Goal: Task Accomplishment & Management: Use online tool/utility

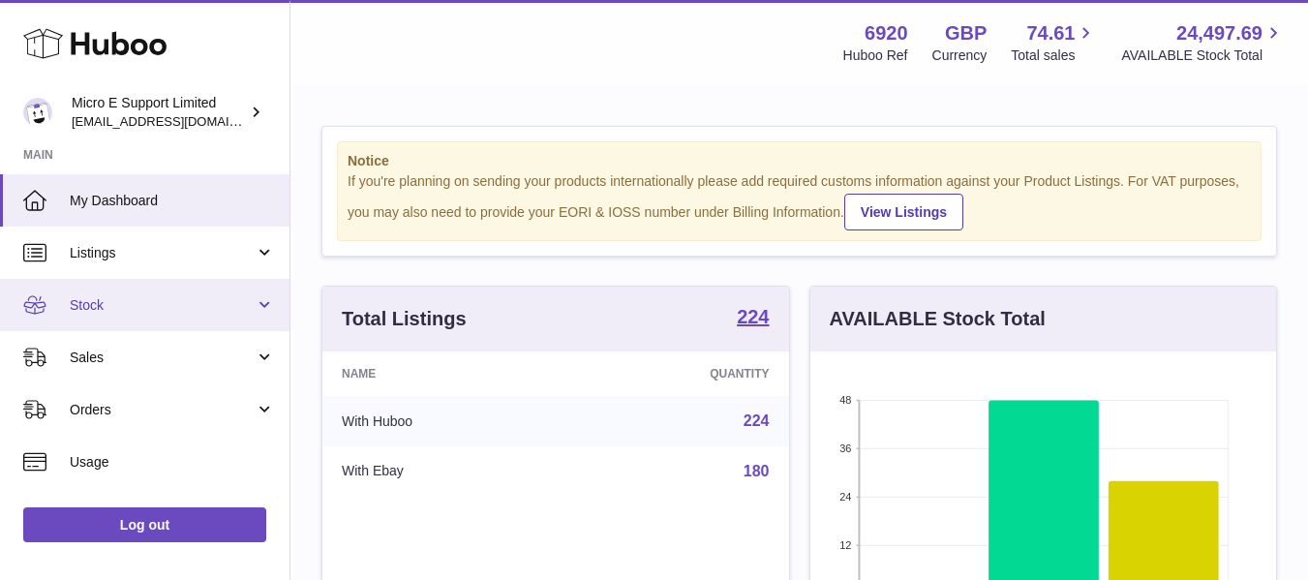
click at [142, 294] on link "Stock" at bounding box center [144, 305] width 289 height 52
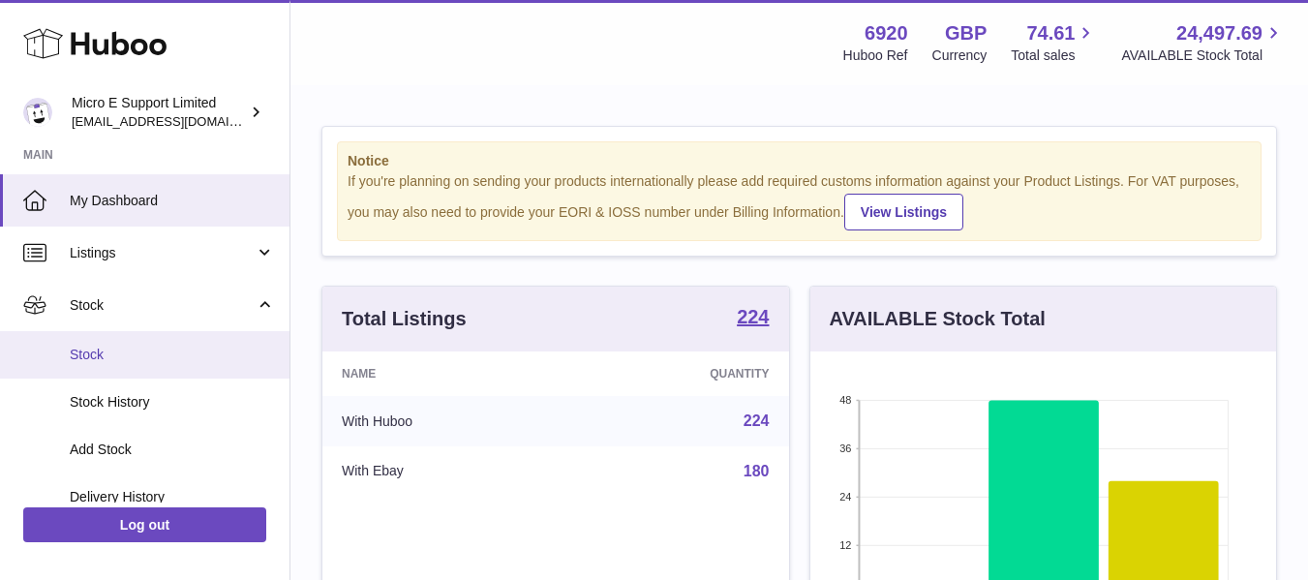
click at [109, 344] on link "Stock" at bounding box center [144, 354] width 289 height 47
click at [248, 350] on span "Sales" at bounding box center [162, 357] width 185 height 18
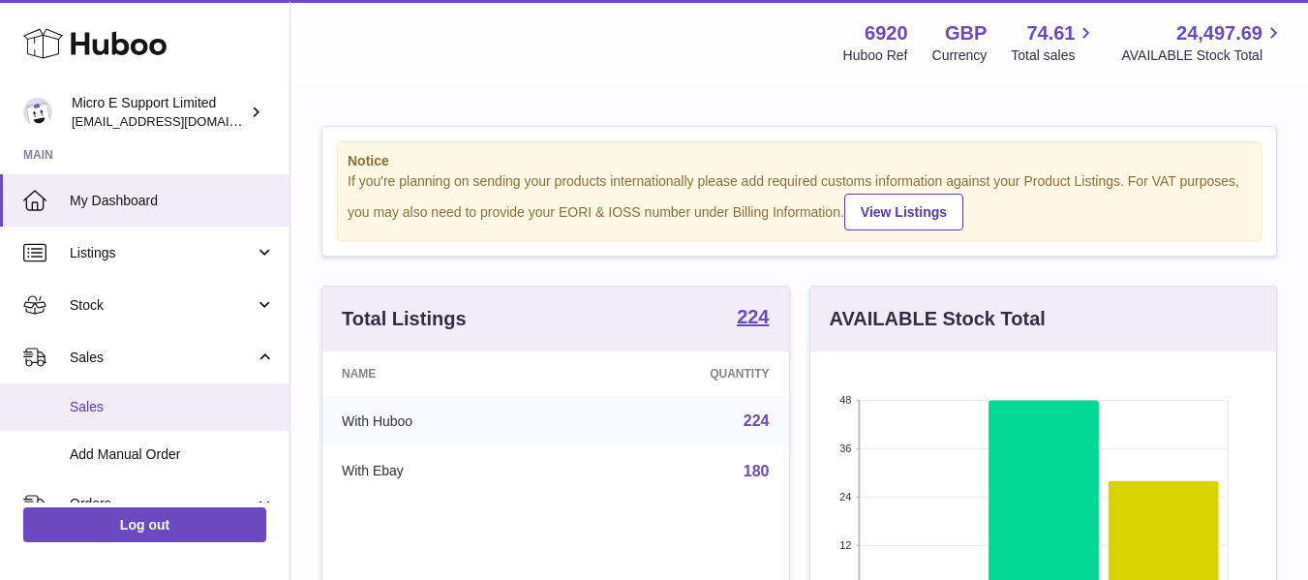
click at [118, 406] on span "Sales" at bounding box center [172, 407] width 205 height 18
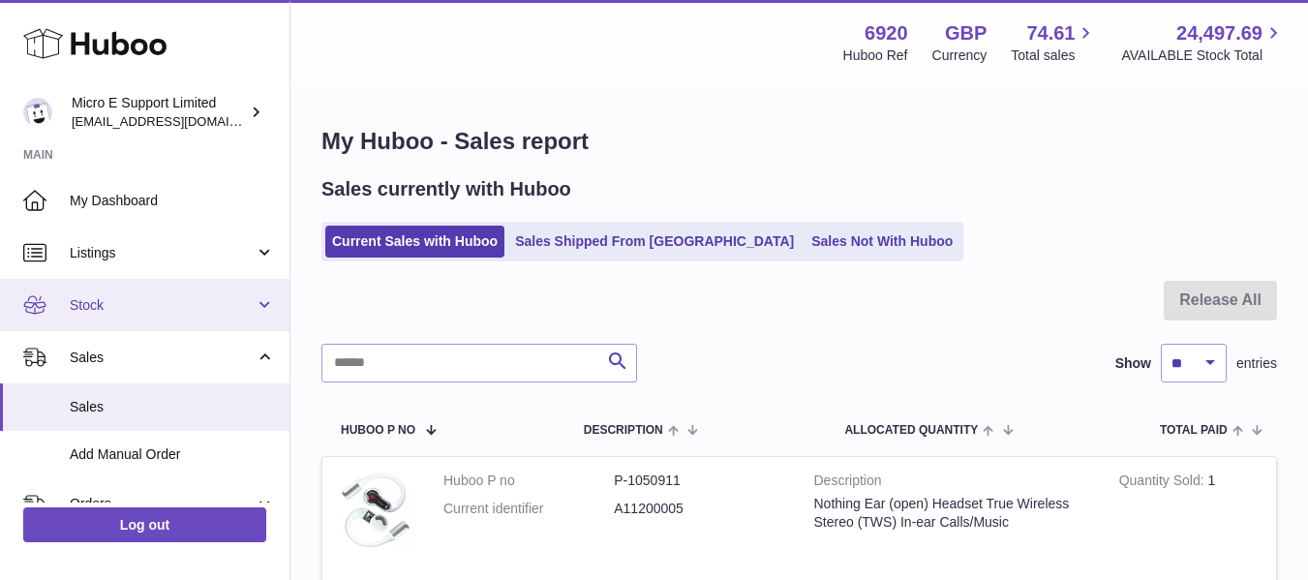
click at [238, 329] on link "Stock" at bounding box center [144, 305] width 289 height 52
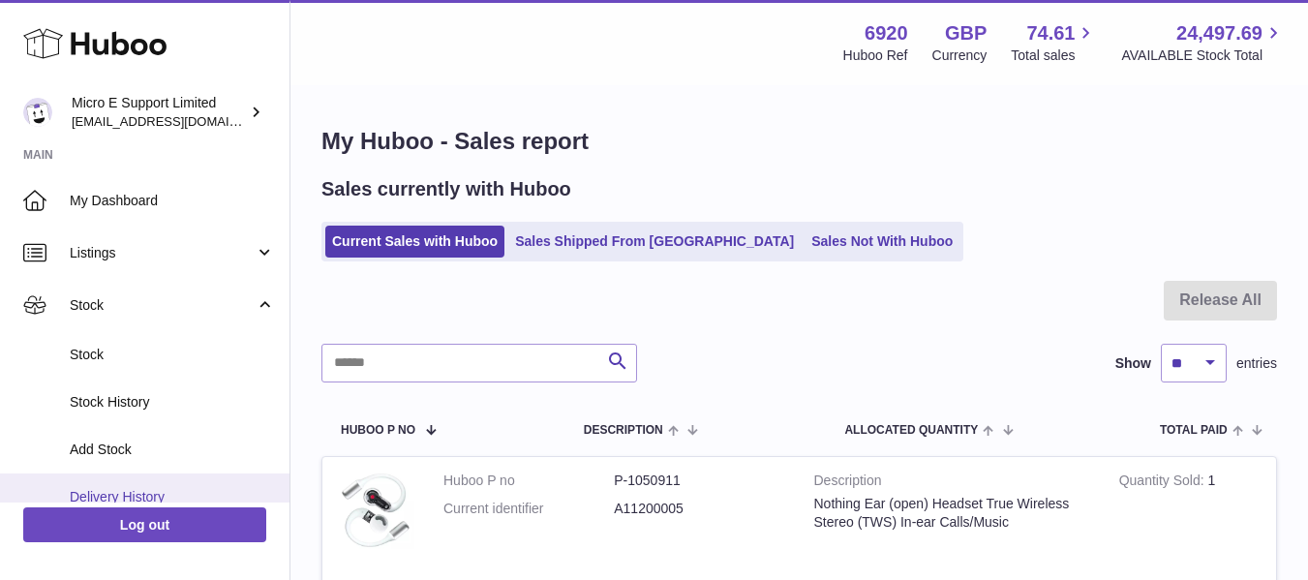
click at [120, 500] on span "Delivery History" at bounding box center [172, 497] width 205 height 18
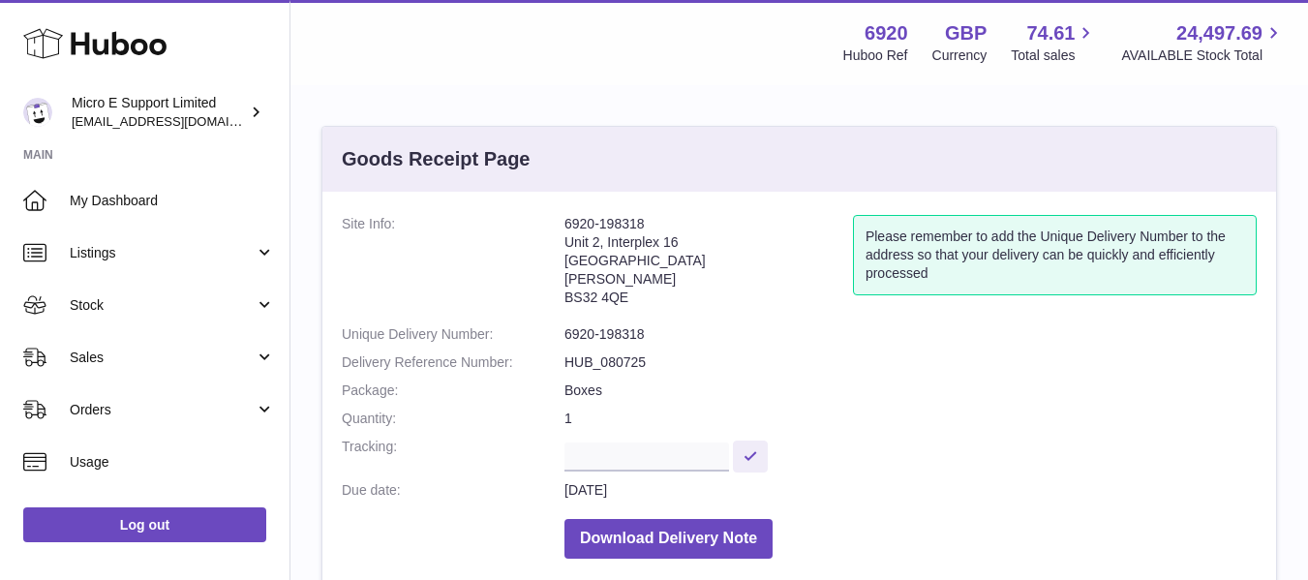
click at [430, 186] on div "Goods Receipt Page" at bounding box center [798, 159] width 953 height 65
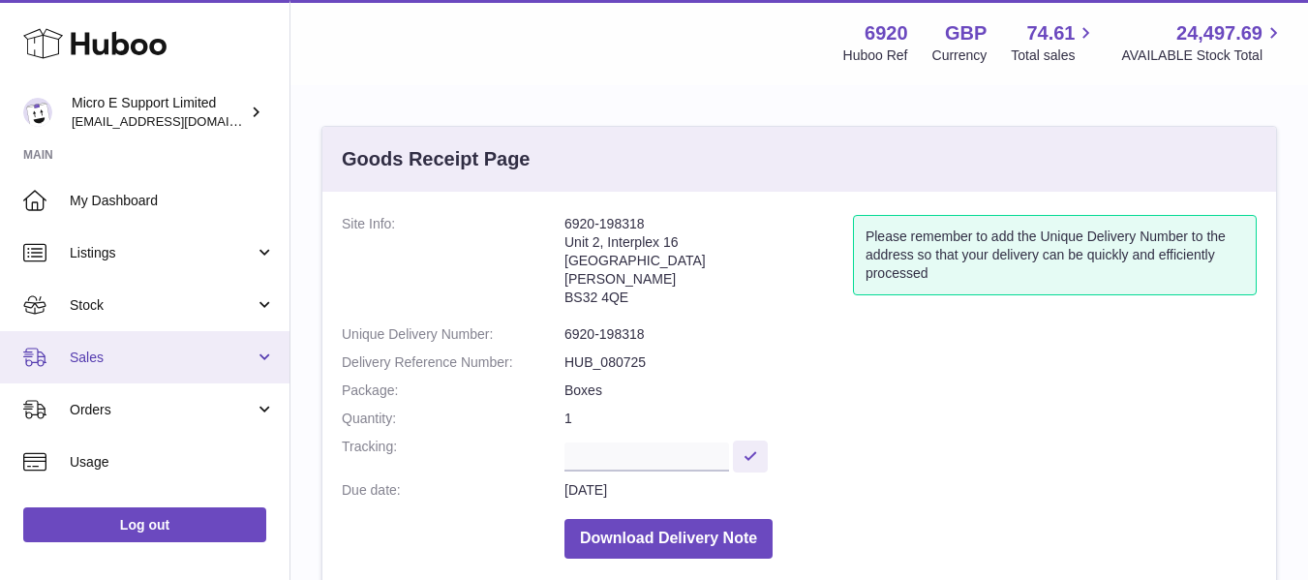
click at [168, 367] on link "Sales" at bounding box center [144, 357] width 289 height 52
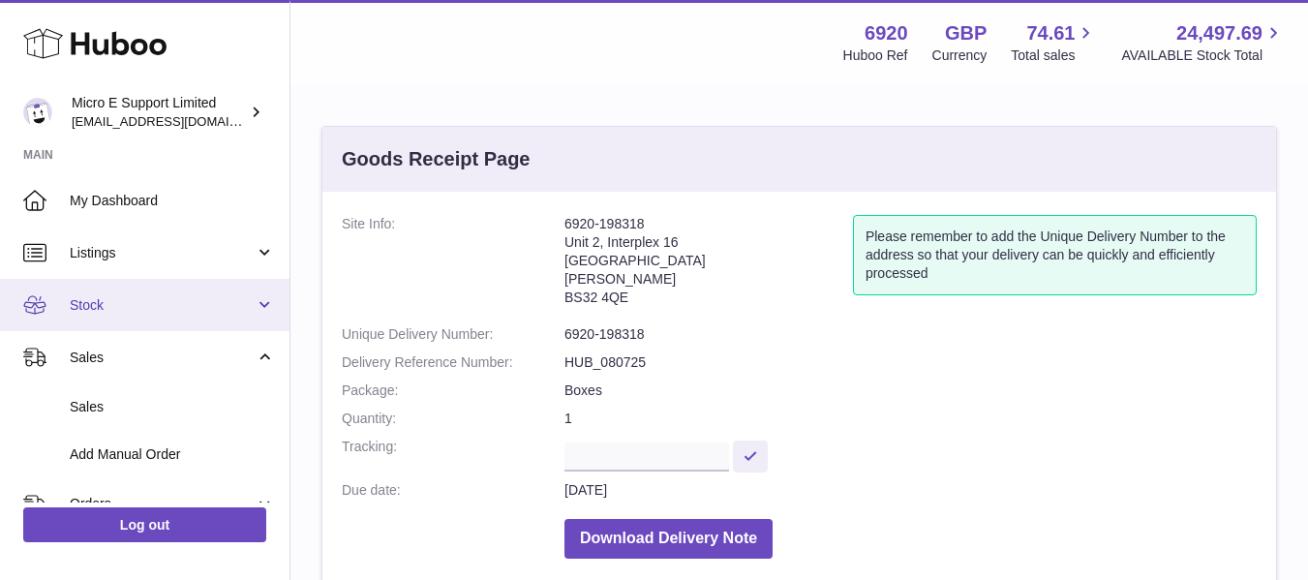
click at [176, 319] on link "Stock" at bounding box center [144, 305] width 289 height 52
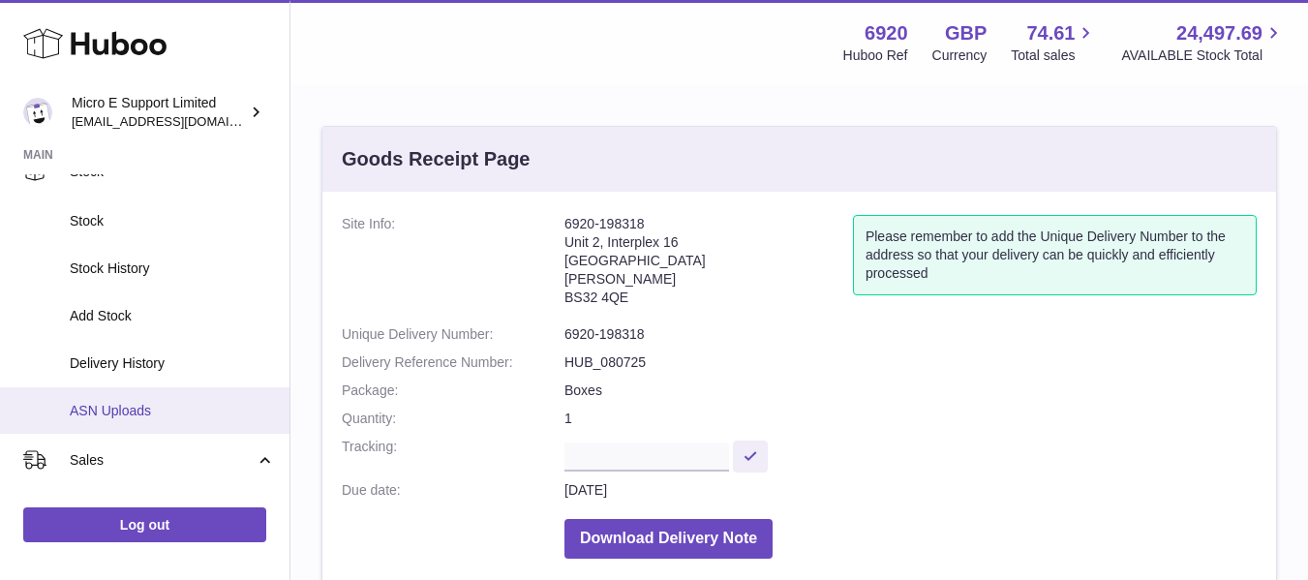
scroll to position [135, 0]
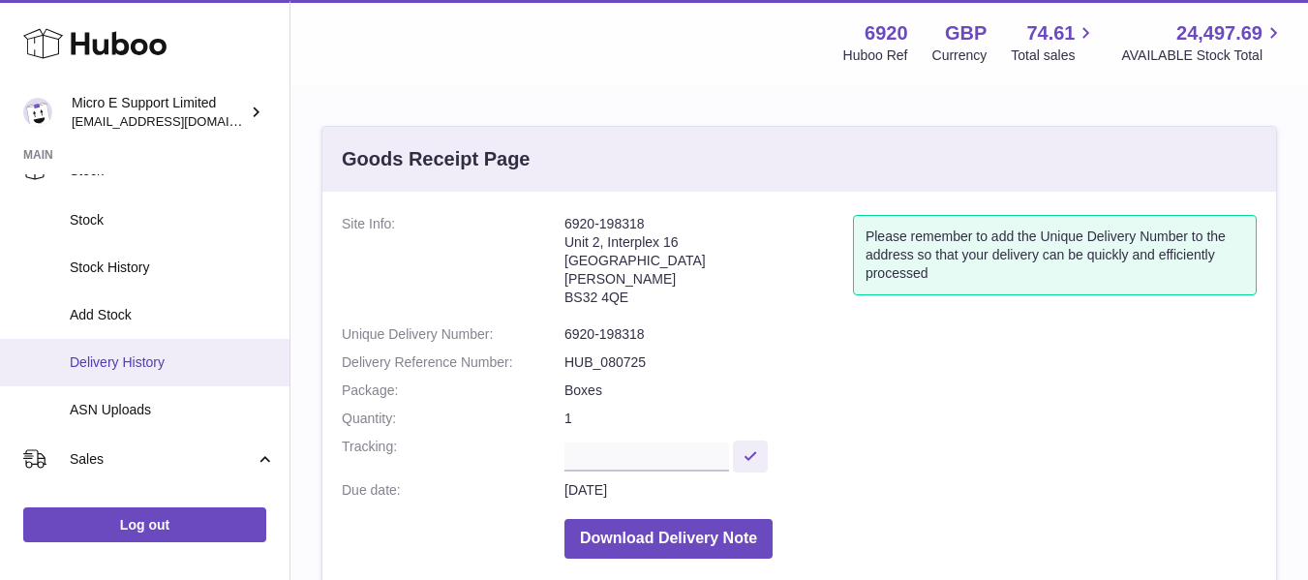
click at [142, 366] on span "Delivery History" at bounding box center [172, 362] width 205 height 18
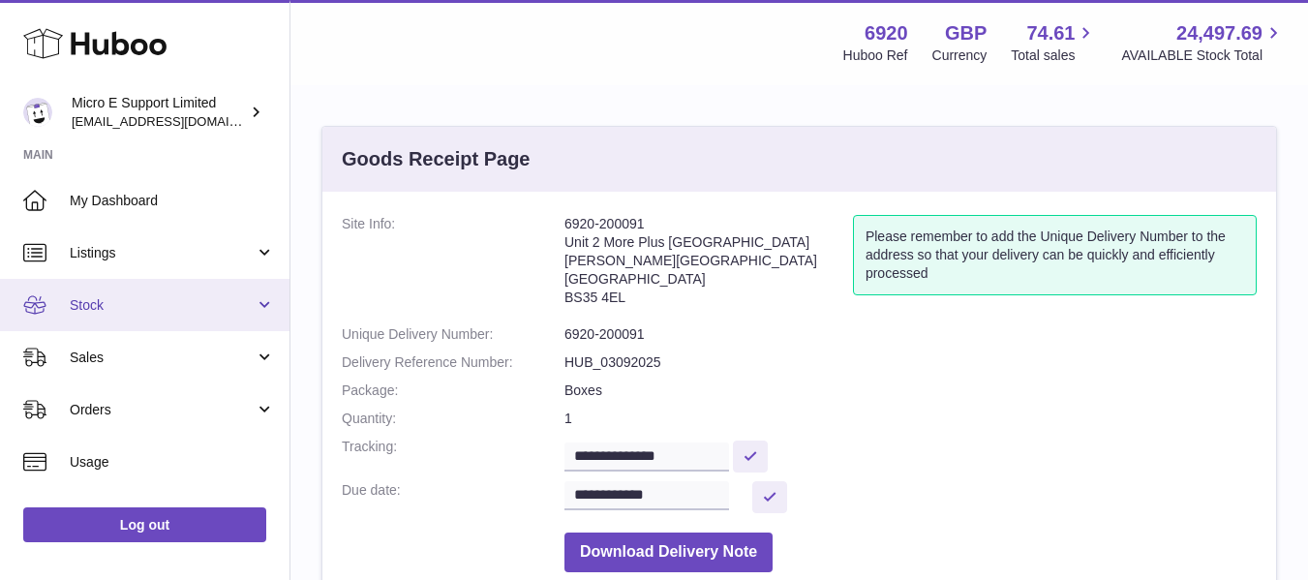
click at [148, 296] on span "Stock" at bounding box center [162, 305] width 185 height 18
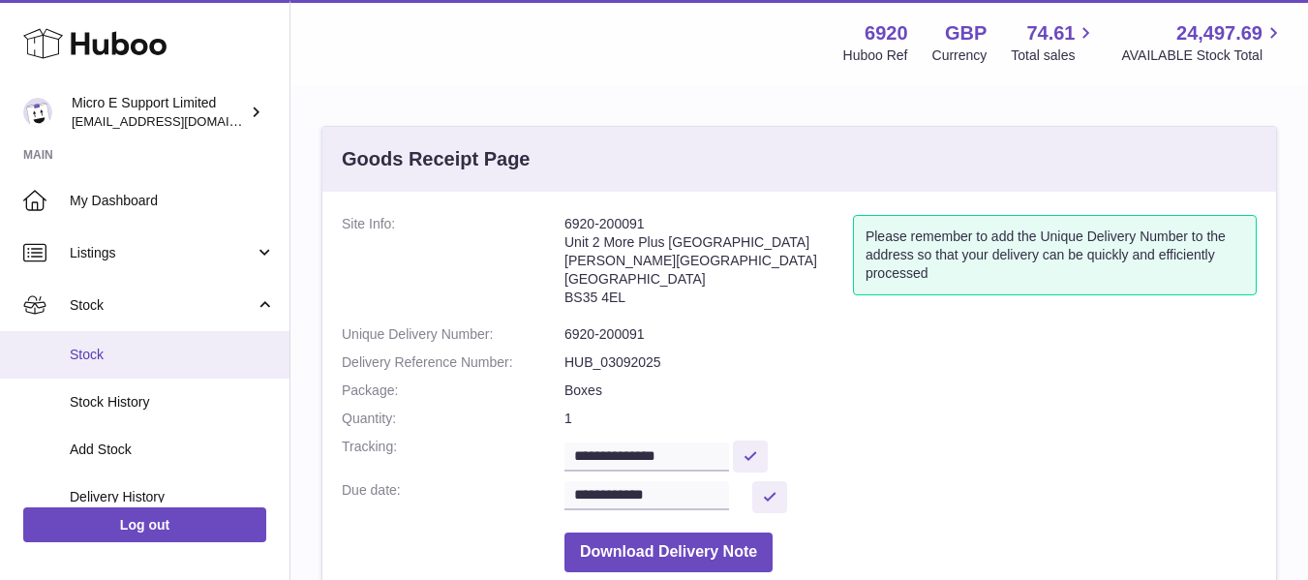
click at [95, 353] on span "Stock" at bounding box center [172, 355] width 205 height 18
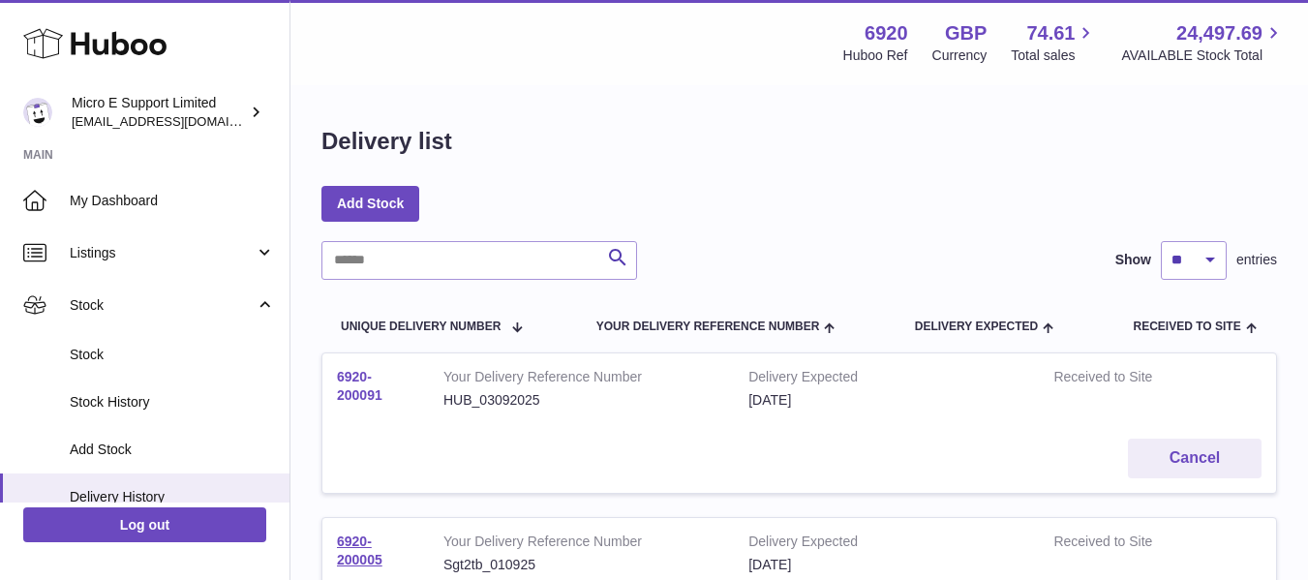
click at [350, 387] on link "6920-200091" at bounding box center [359, 386] width 45 height 34
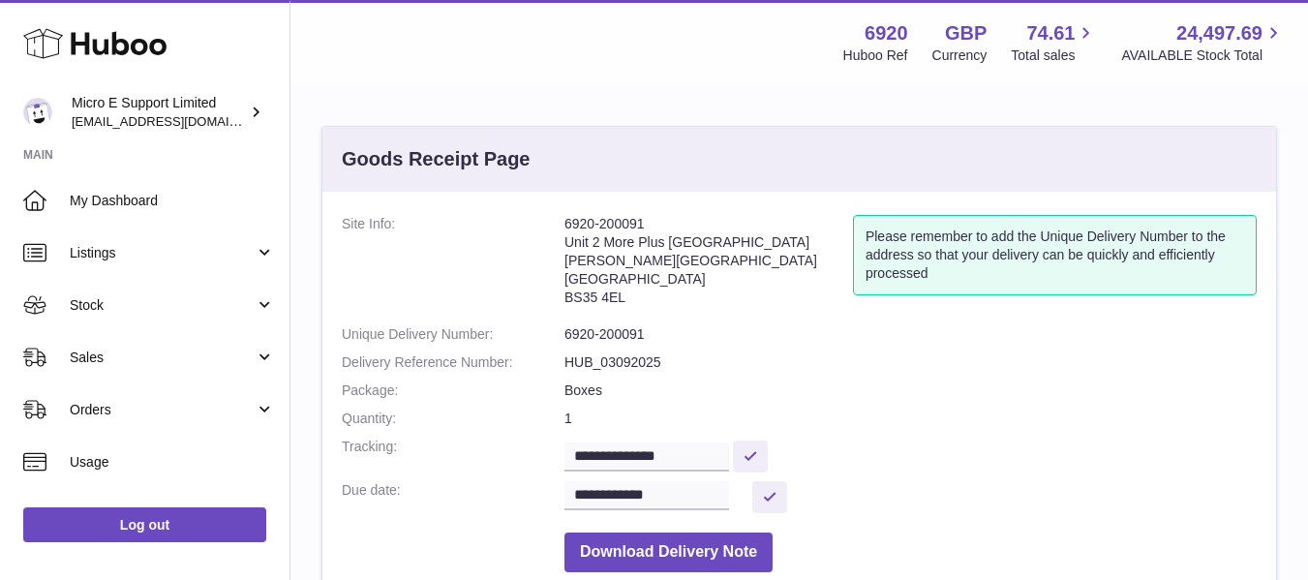
click at [812, 366] on dd "HUB_03092025" at bounding box center [910, 362] width 692 height 18
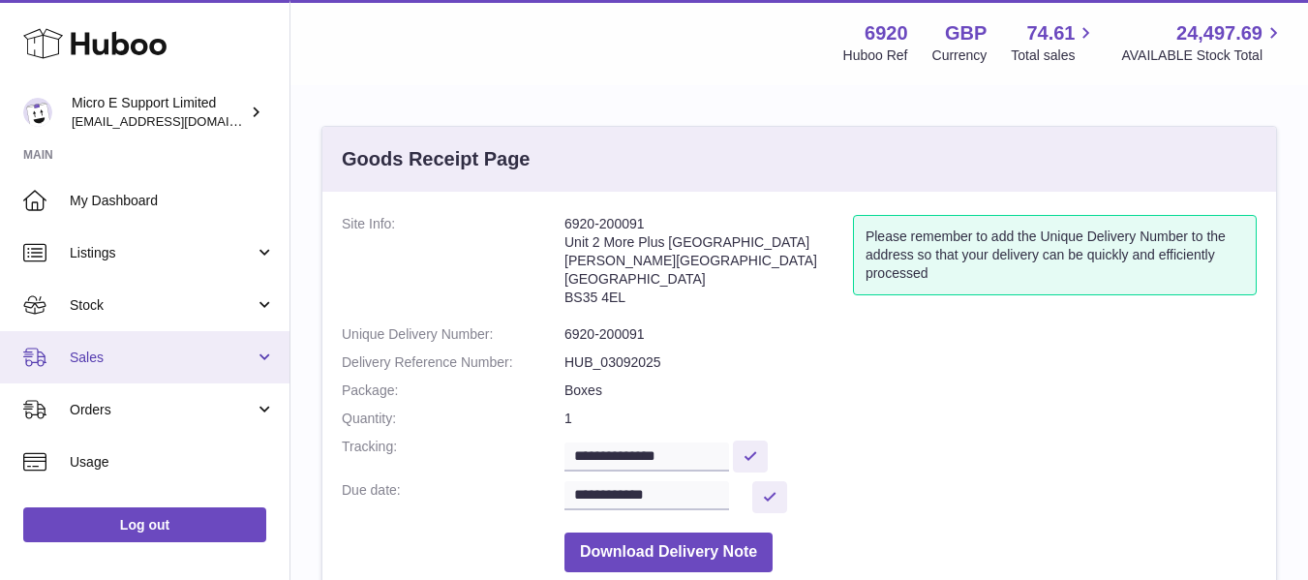
click at [154, 348] on span "Sales" at bounding box center [162, 357] width 185 height 18
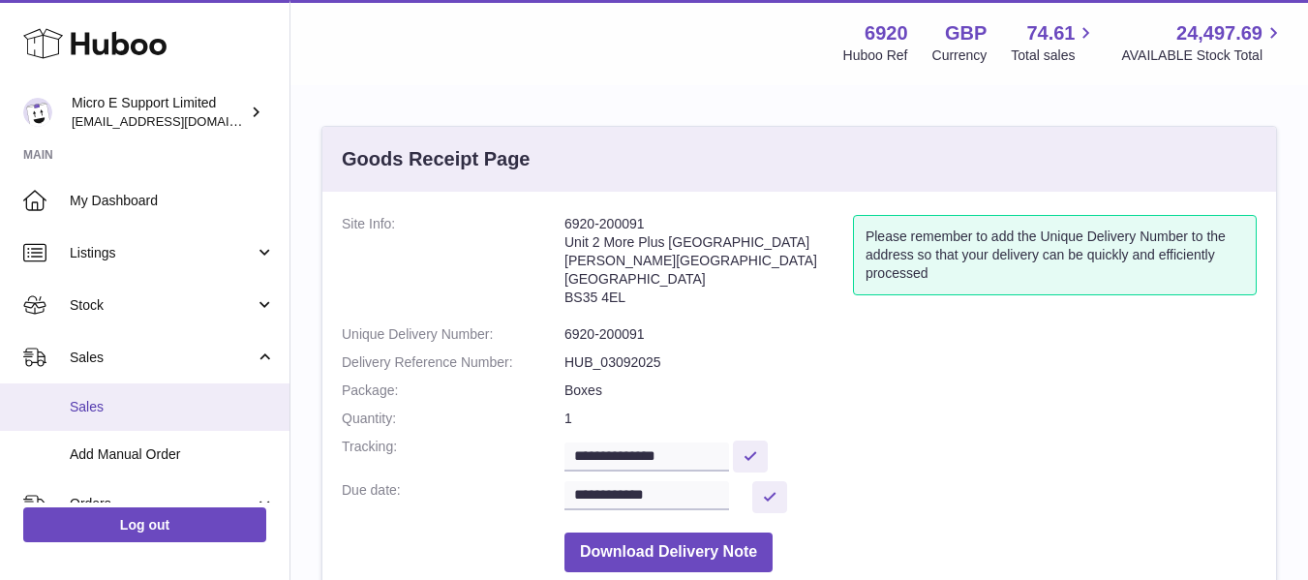
click at [106, 409] on span "Sales" at bounding box center [172, 407] width 205 height 18
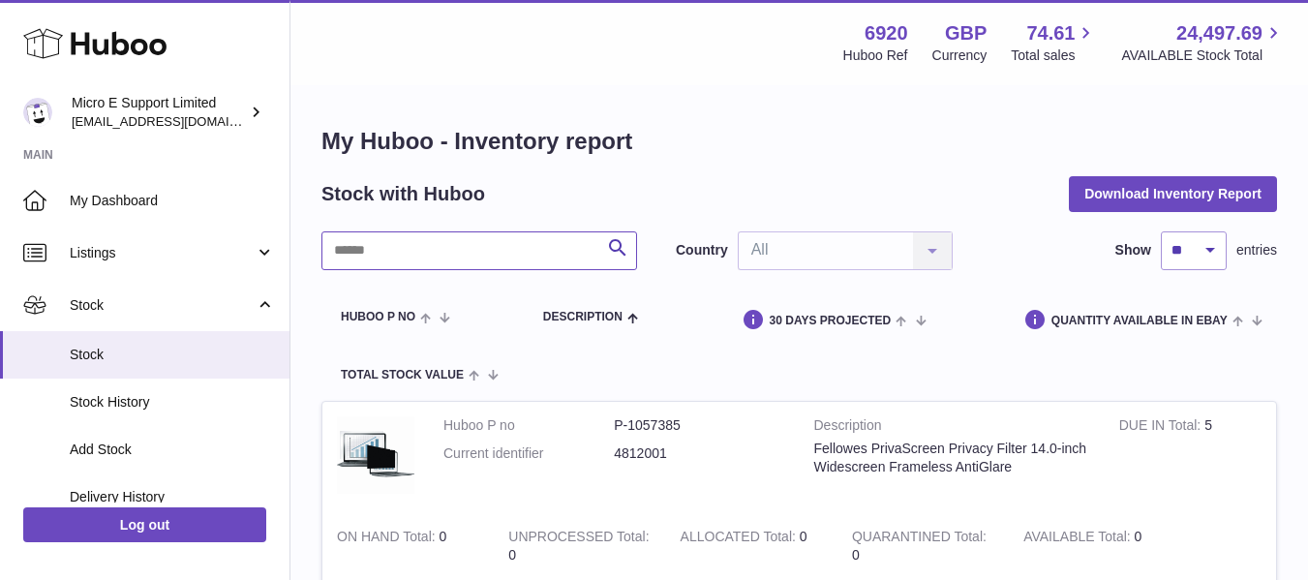
click at [447, 254] on input "text" at bounding box center [479, 250] width 316 height 39
type input "*******"
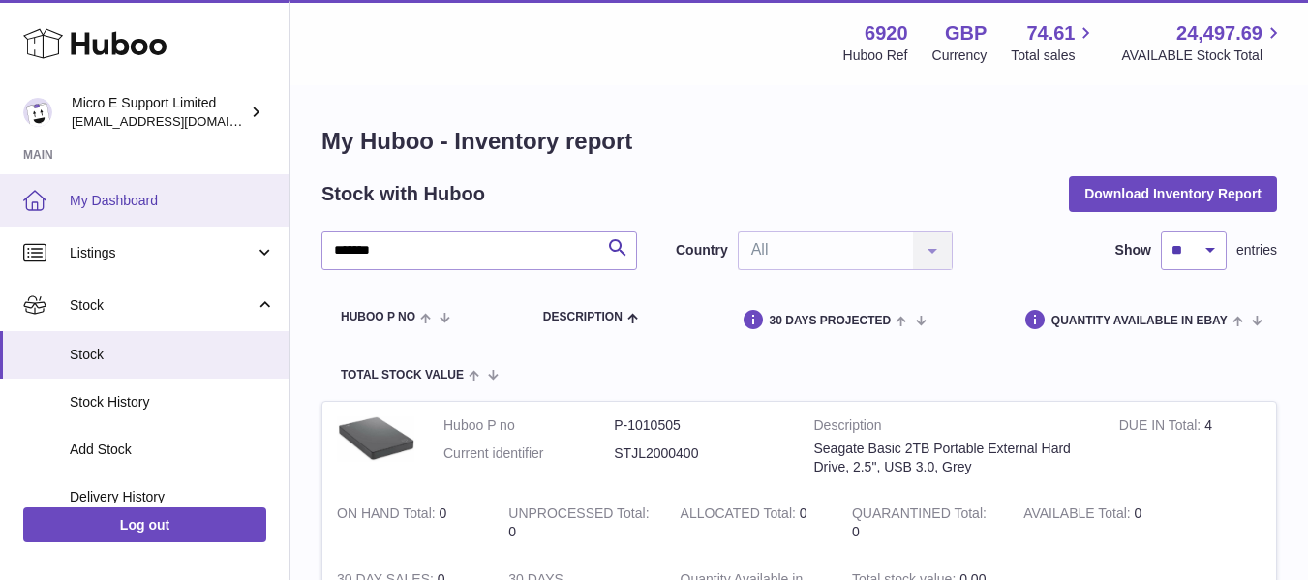
click at [123, 197] on span "My Dashboard" at bounding box center [172, 201] width 205 height 18
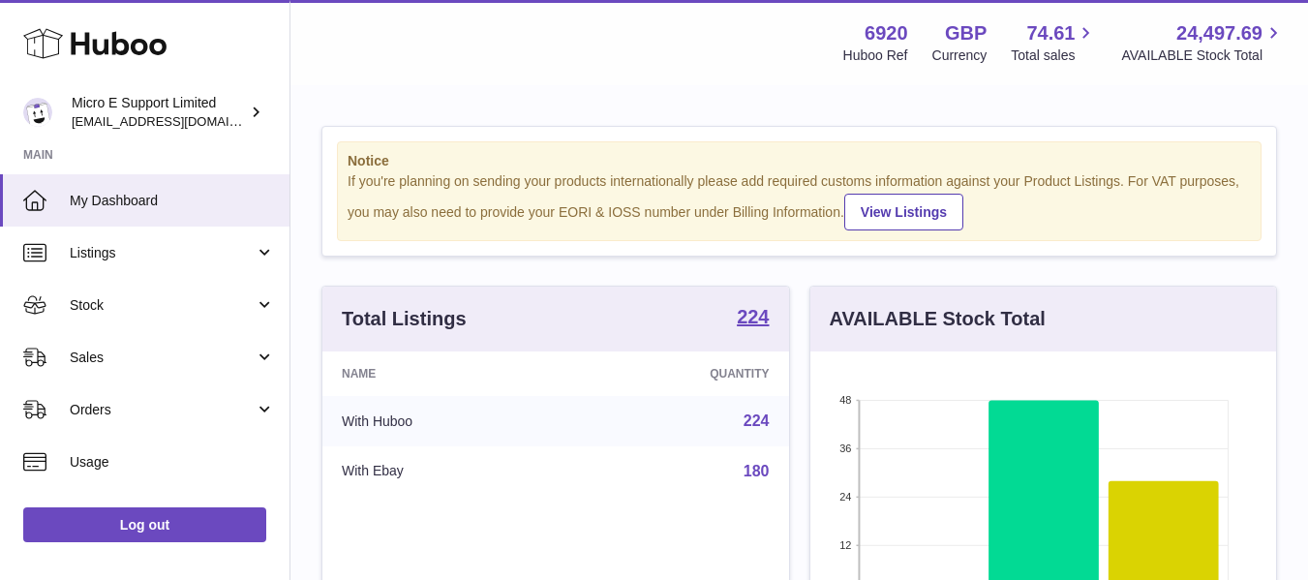
scroll to position [302, 466]
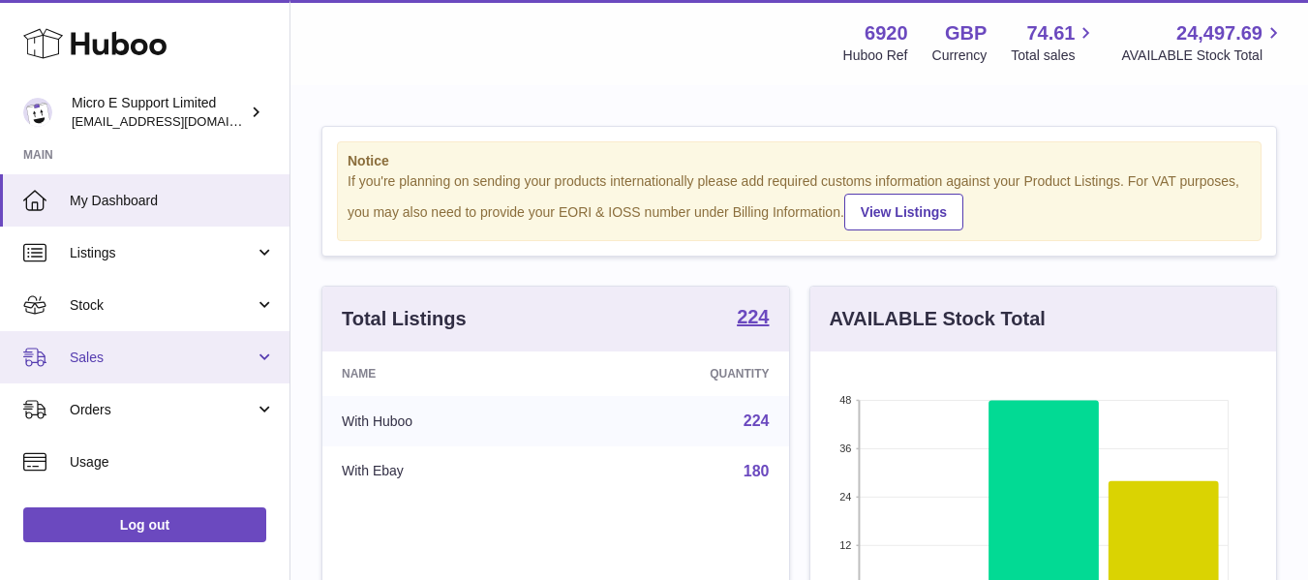
click at [186, 362] on span "Sales" at bounding box center [162, 357] width 185 height 18
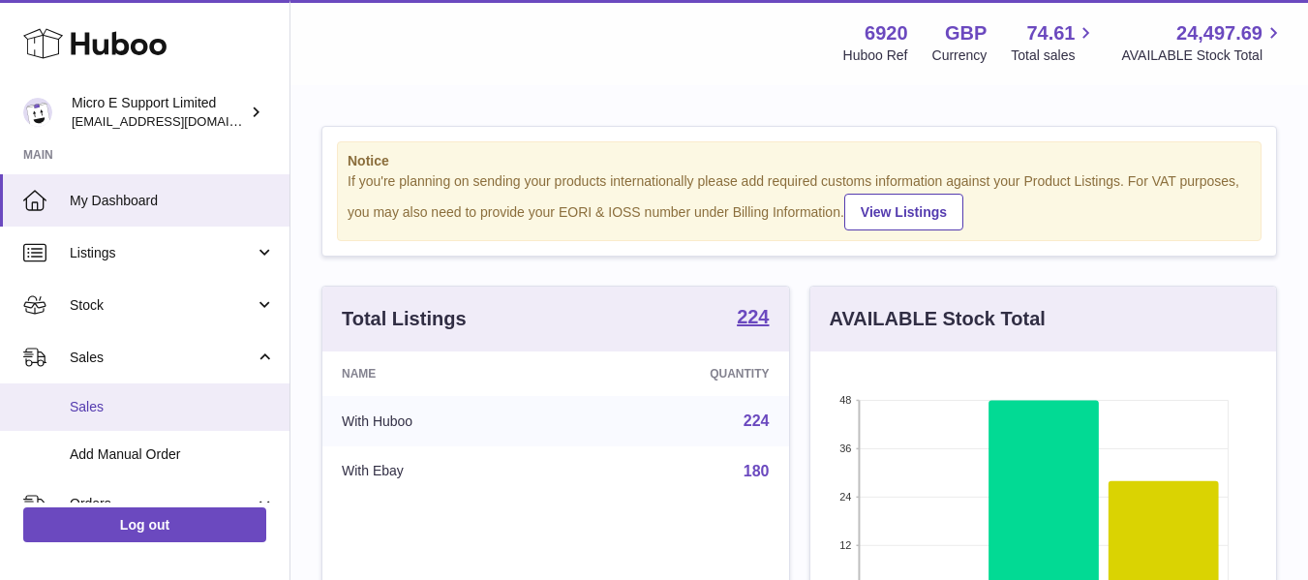
click at [106, 400] on span "Sales" at bounding box center [172, 407] width 205 height 18
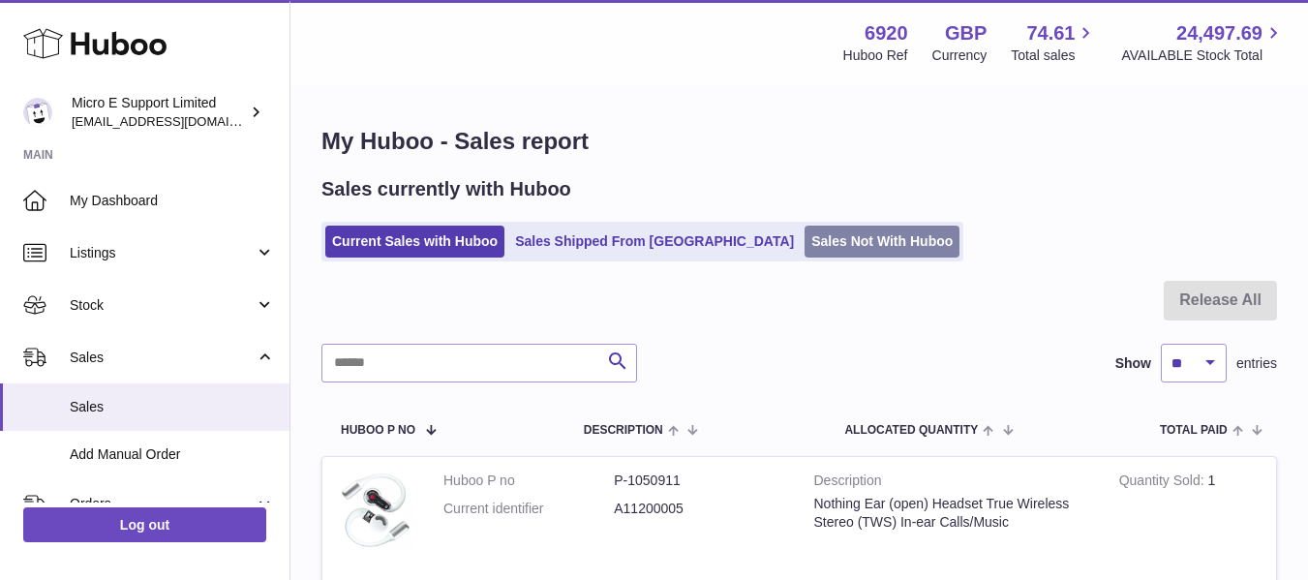
click at [804, 248] on link "Sales Not With Huboo" at bounding box center [881, 242] width 155 height 32
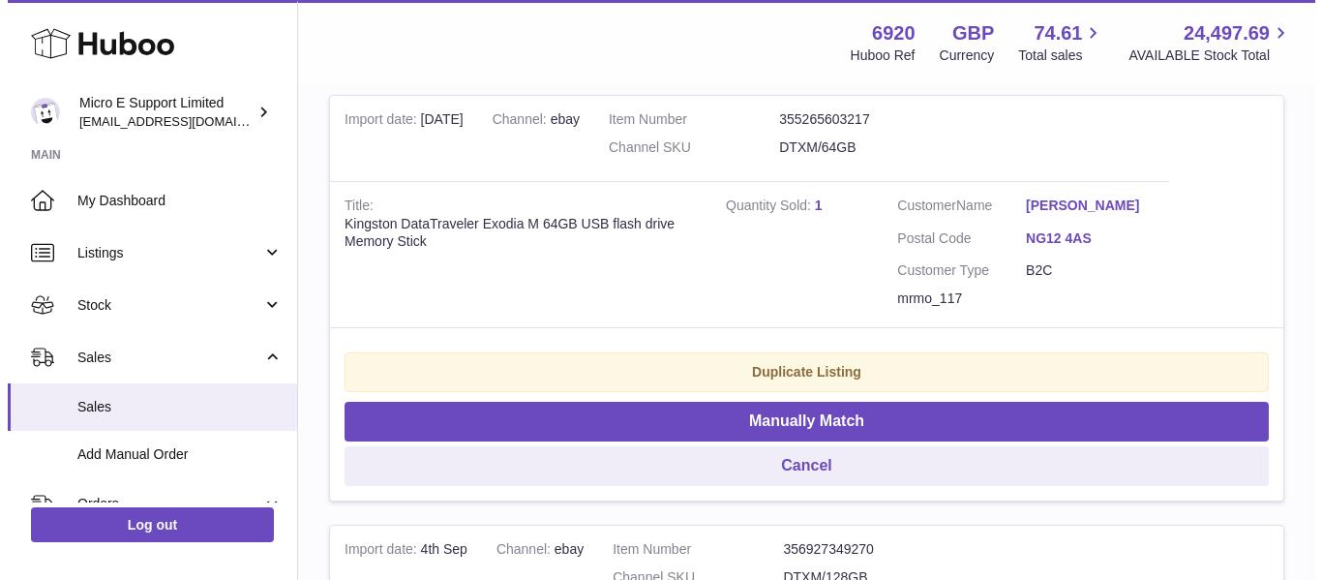
scroll to position [404, 0]
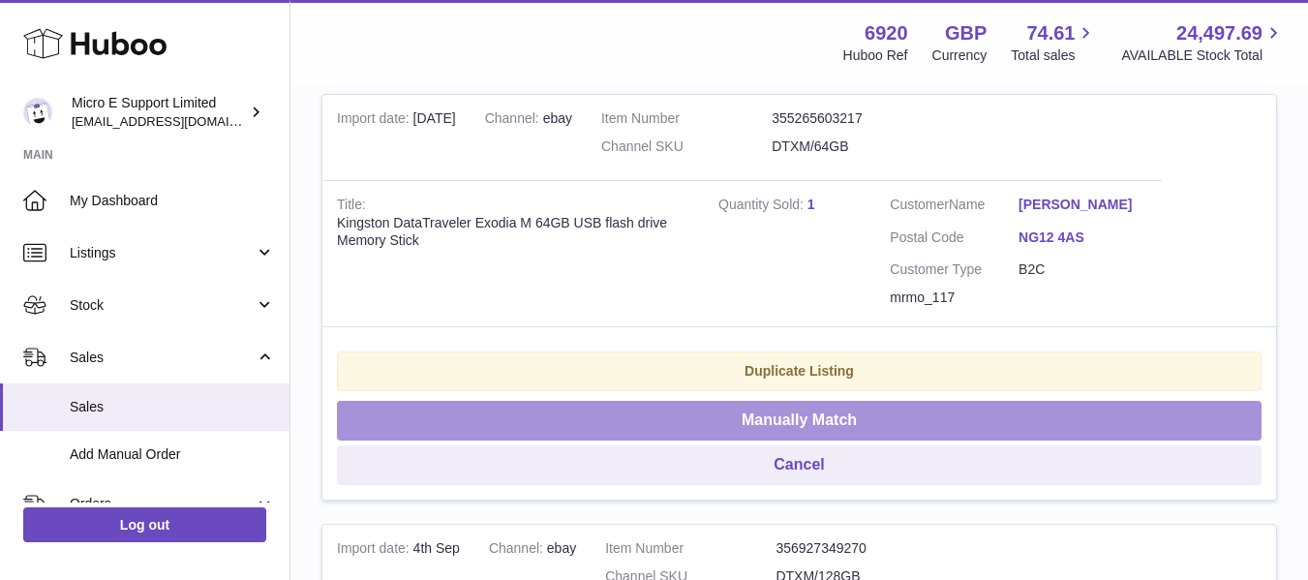
click at [867, 415] on button "Manually Match" at bounding box center [799, 421] width 924 height 40
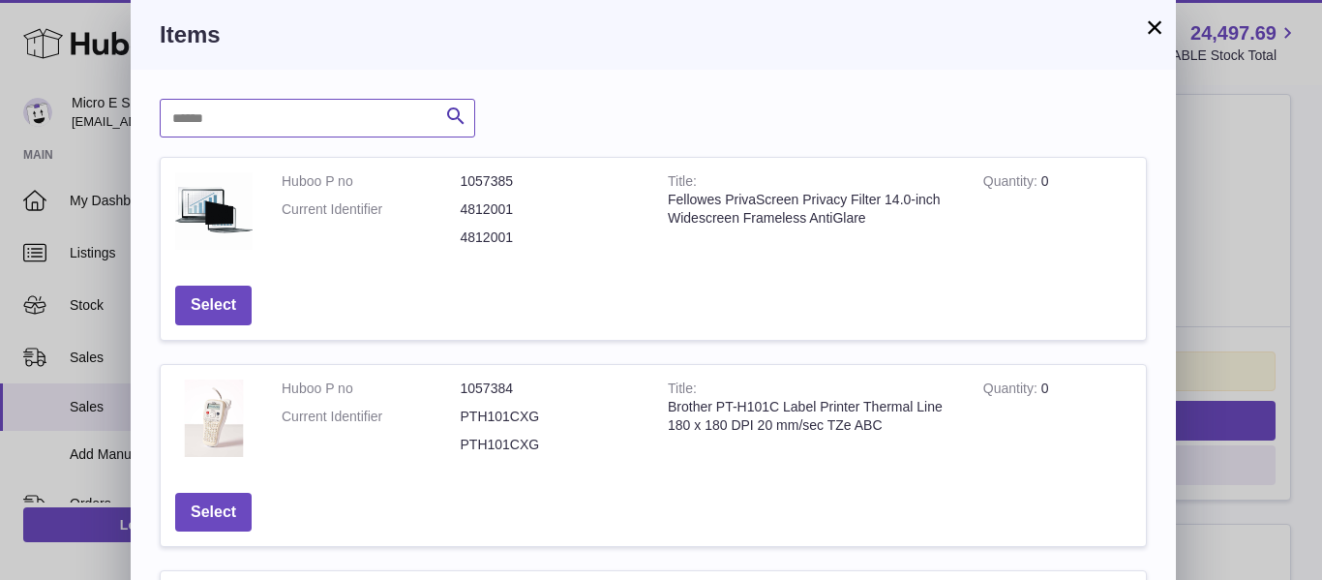
click at [346, 121] on input "text" at bounding box center [318, 118] width 316 height 39
type input "**"
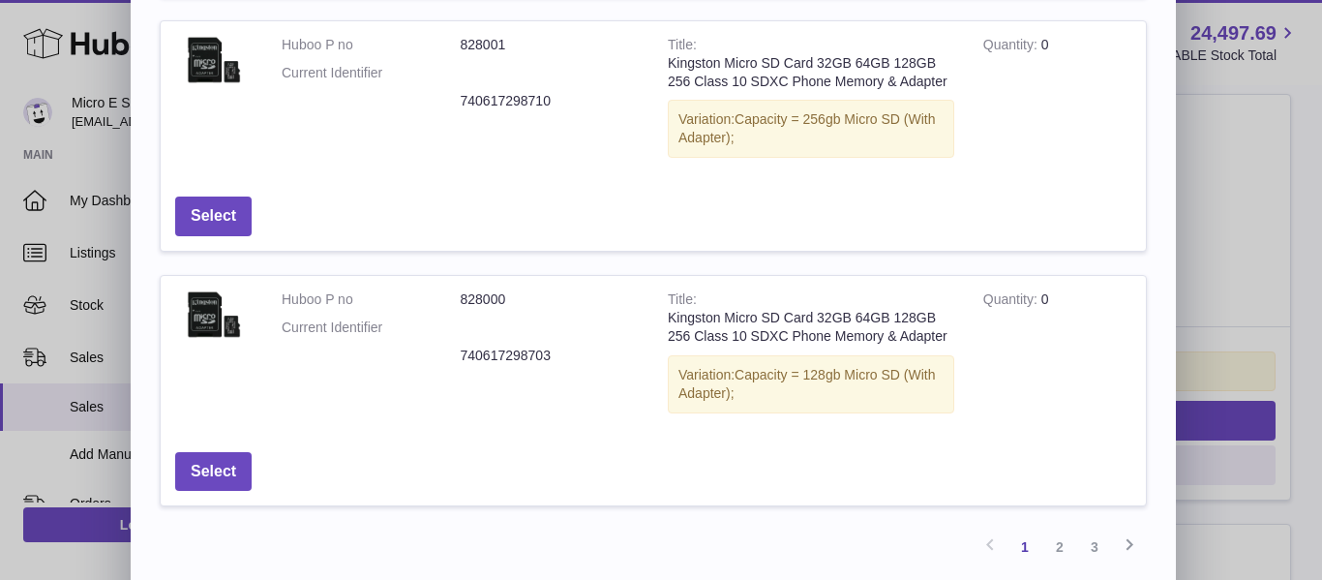
scroll to position [831, 0]
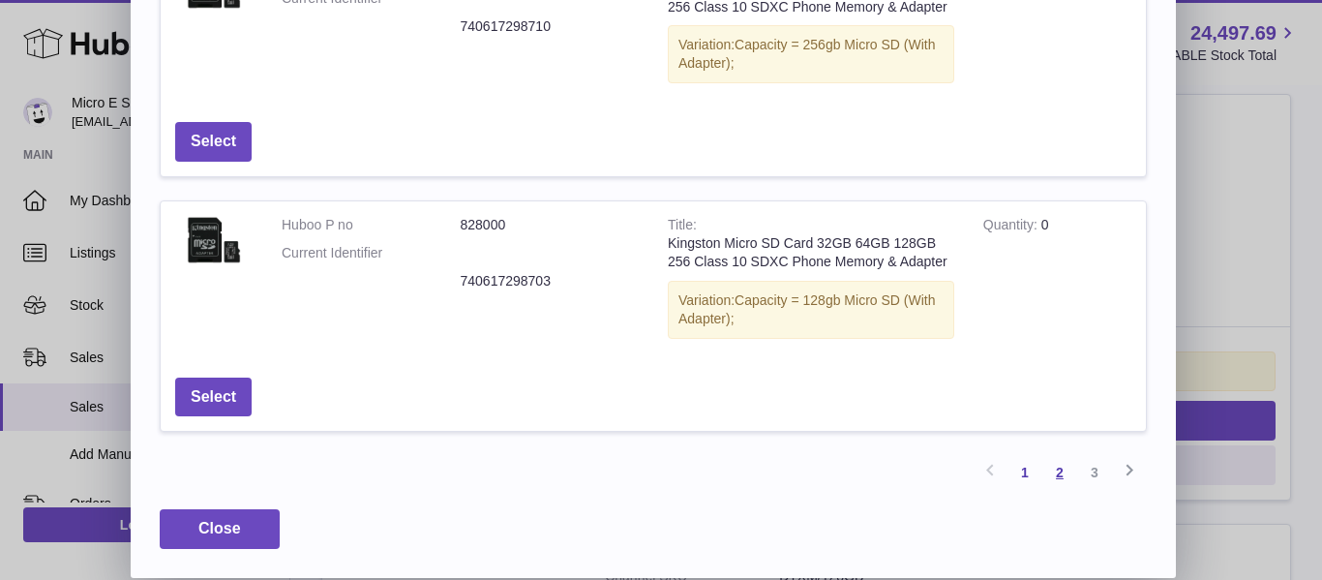
click at [1061, 470] on link "2" at bounding box center [1059, 472] width 35 height 35
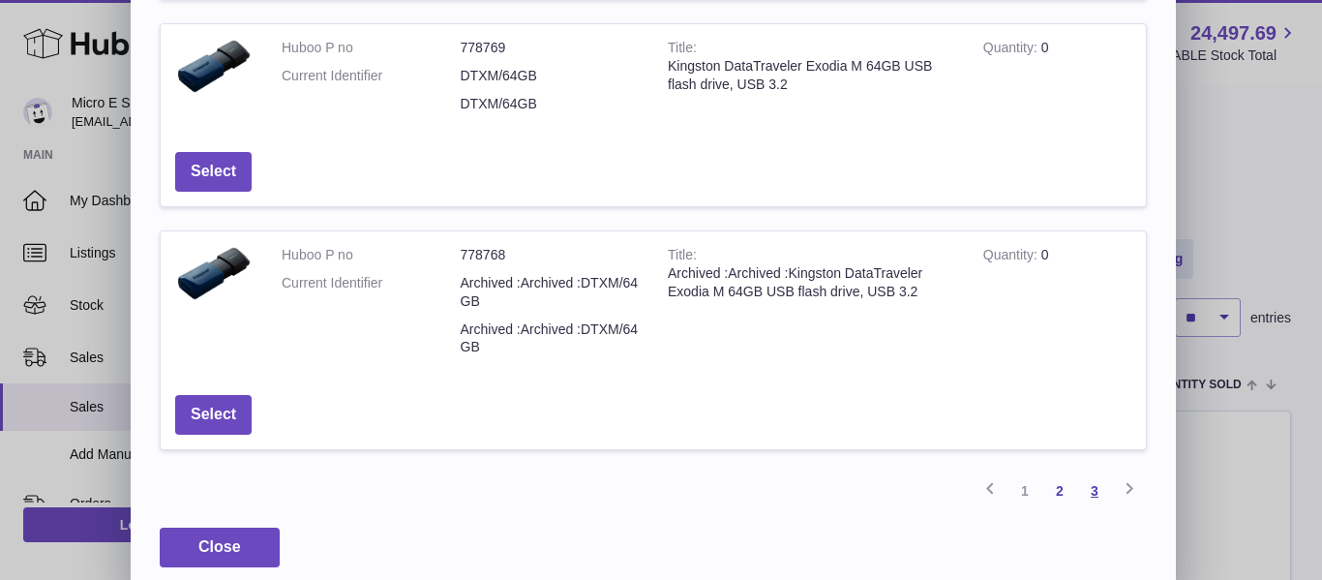
scroll to position [851, 0]
click at [1093, 492] on link "3" at bounding box center [1094, 489] width 35 height 35
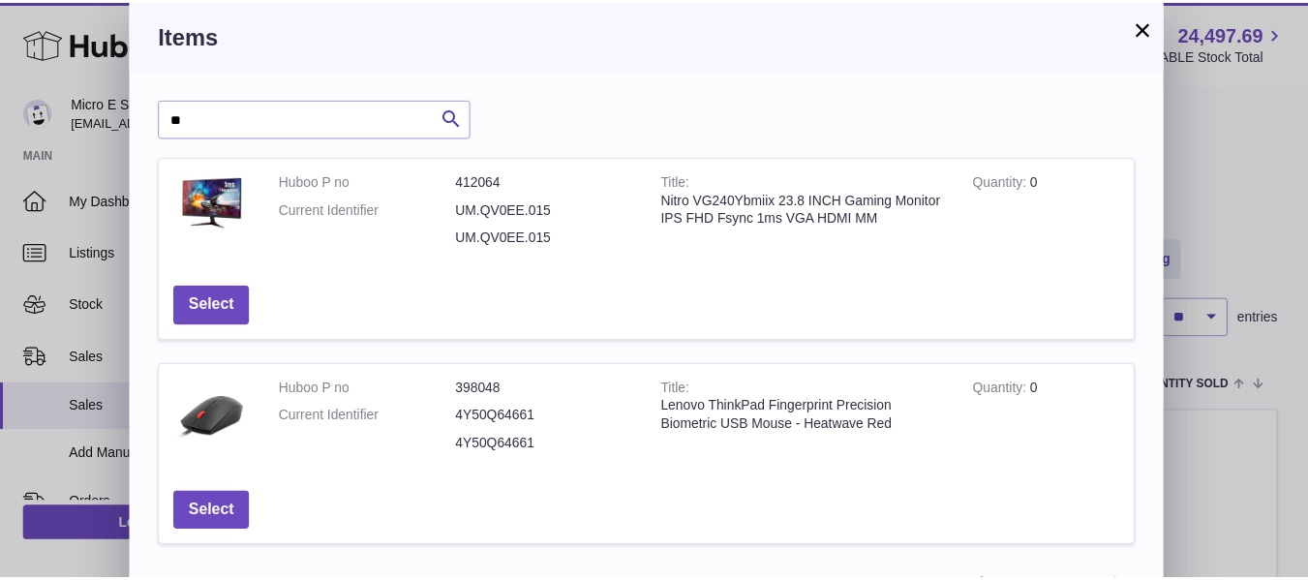
scroll to position [115, 0]
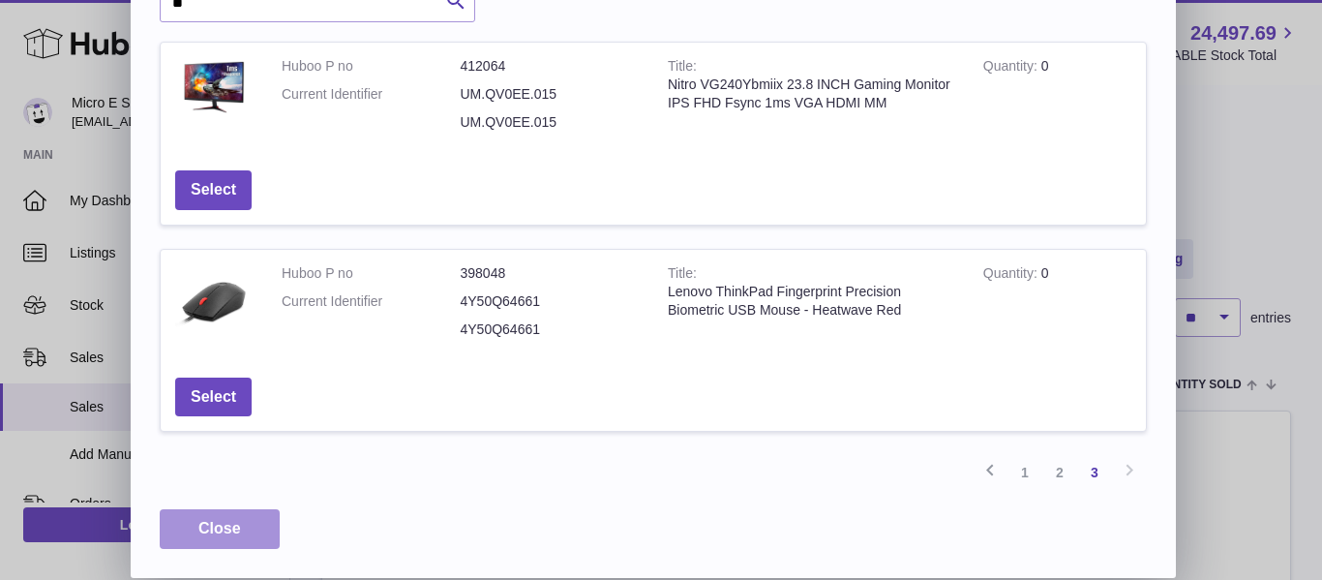
click at [241, 528] on button "Close" at bounding box center [220, 529] width 120 height 40
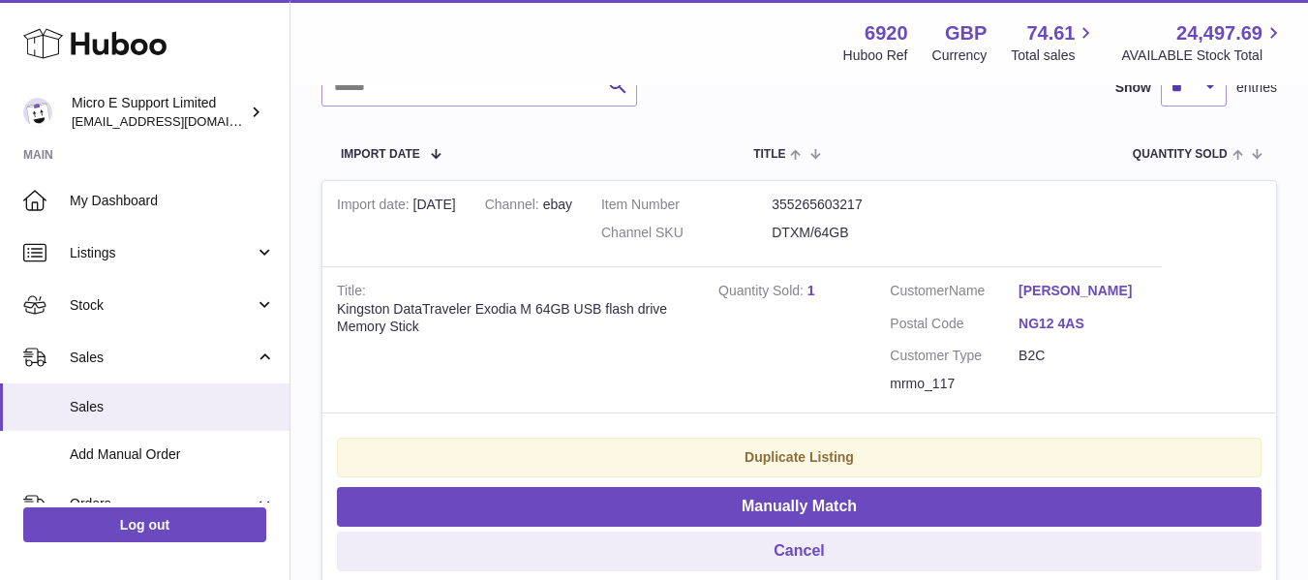
scroll to position [318, 0]
click at [807, 462] on strong "Duplicate Listing" at bounding box center [798, 455] width 109 height 15
click at [841, 446] on div "Duplicate Listing" at bounding box center [799, 457] width 924 height 40
